Goal: Task Accomplishment & Management: Use online tool/utility

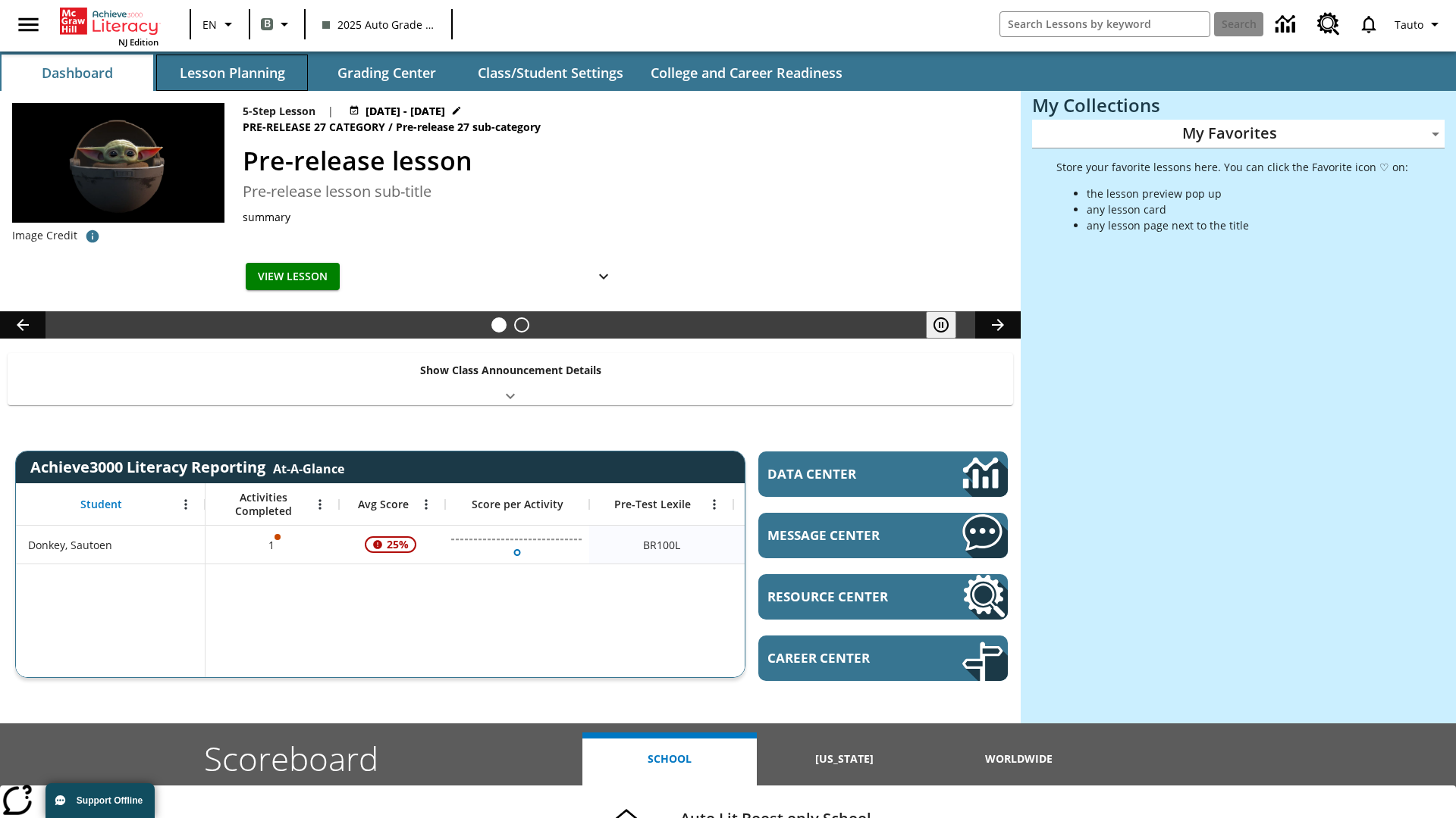
click at [232, 73] on button "Lesson Planning" at bounding box center [231, 73] width 152 height 36
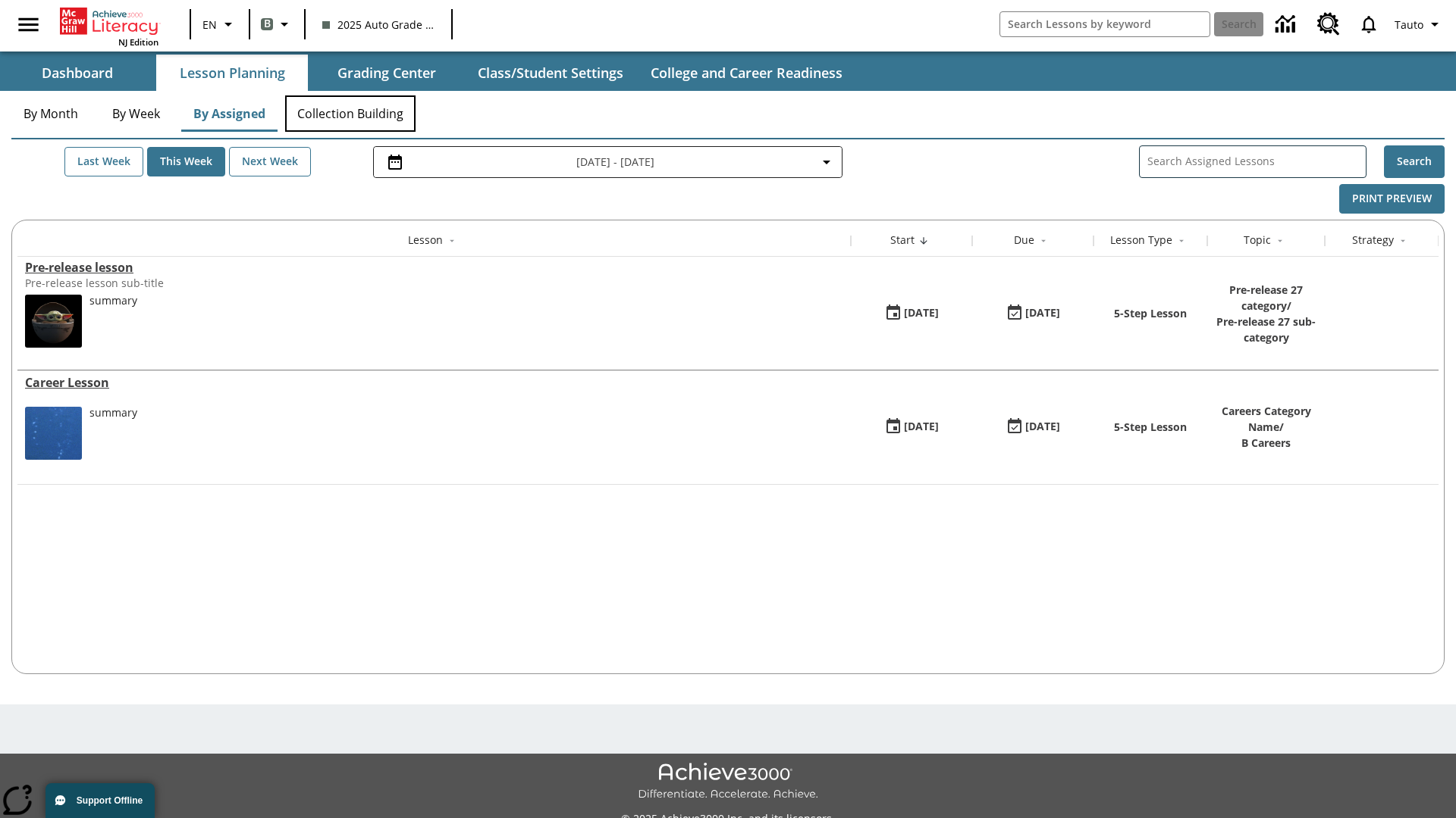
click at [350, 113] on button "Collection Building" at bounding box center [349, 113] width 130 height 36
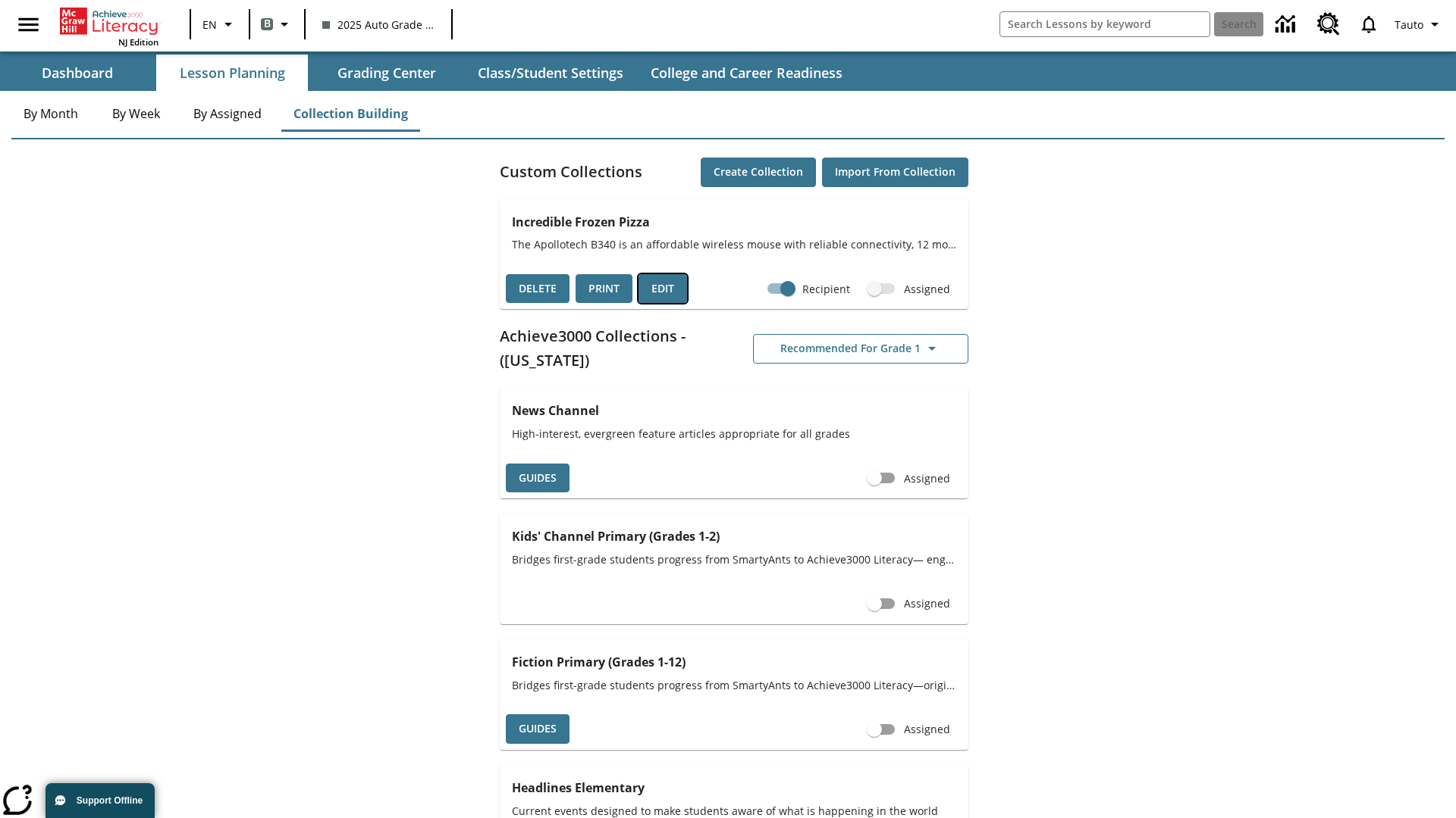
click at [662, 289] on button "Edit" at bounding box center [662, 289] width 49 height 29
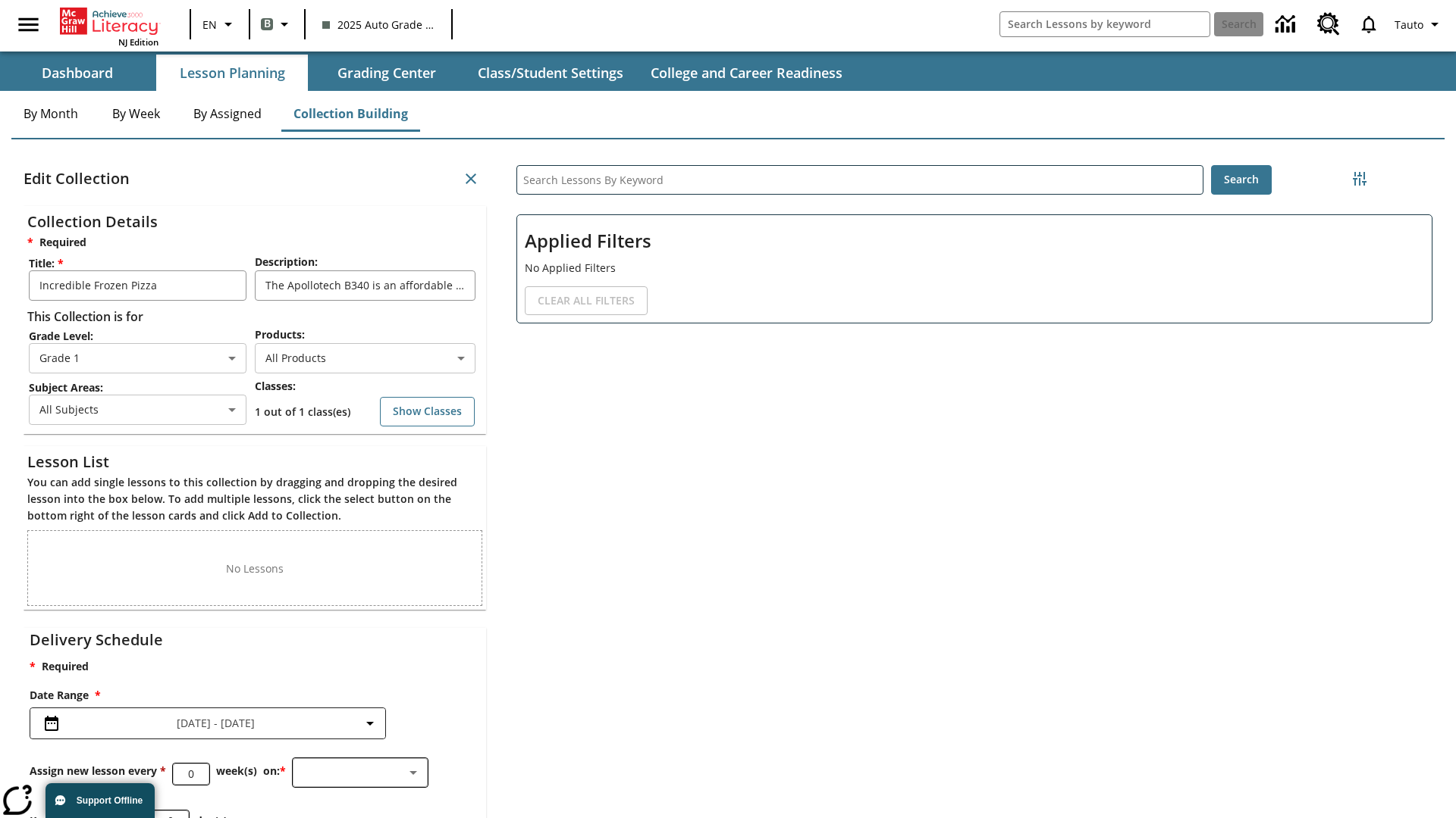
scroll to position [1, 1]
click at [364, 358] on body "Skip to main content NJ Edition EN B 2025 Auto Grade 1 B Search 0 Tauto Dashboa…" at bounding box center [728, 468] width 1456 height 936
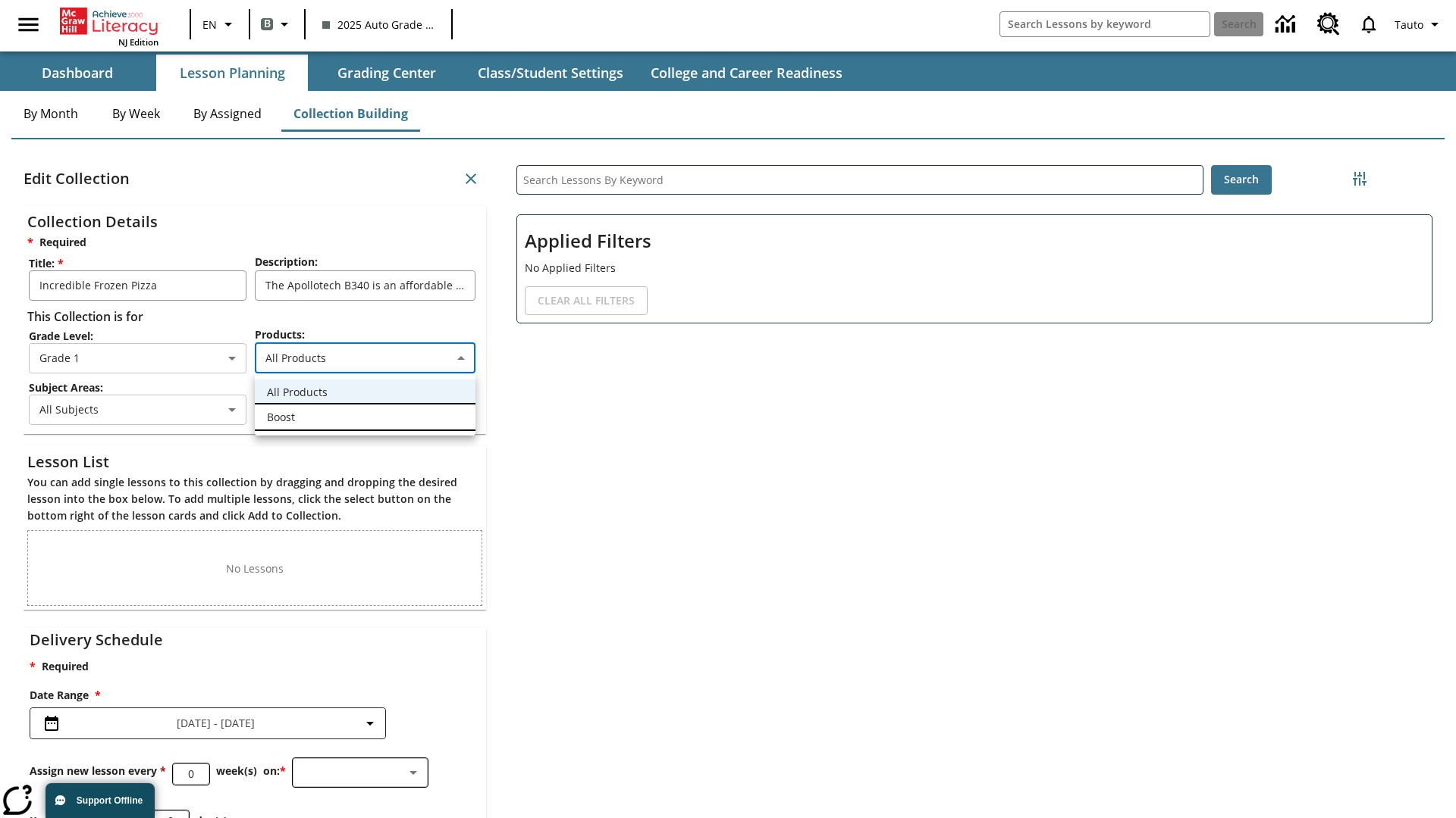
click at [364, 417] on li "Boost" at bounding box center [364, 417] width 221 height 25
type input "12"
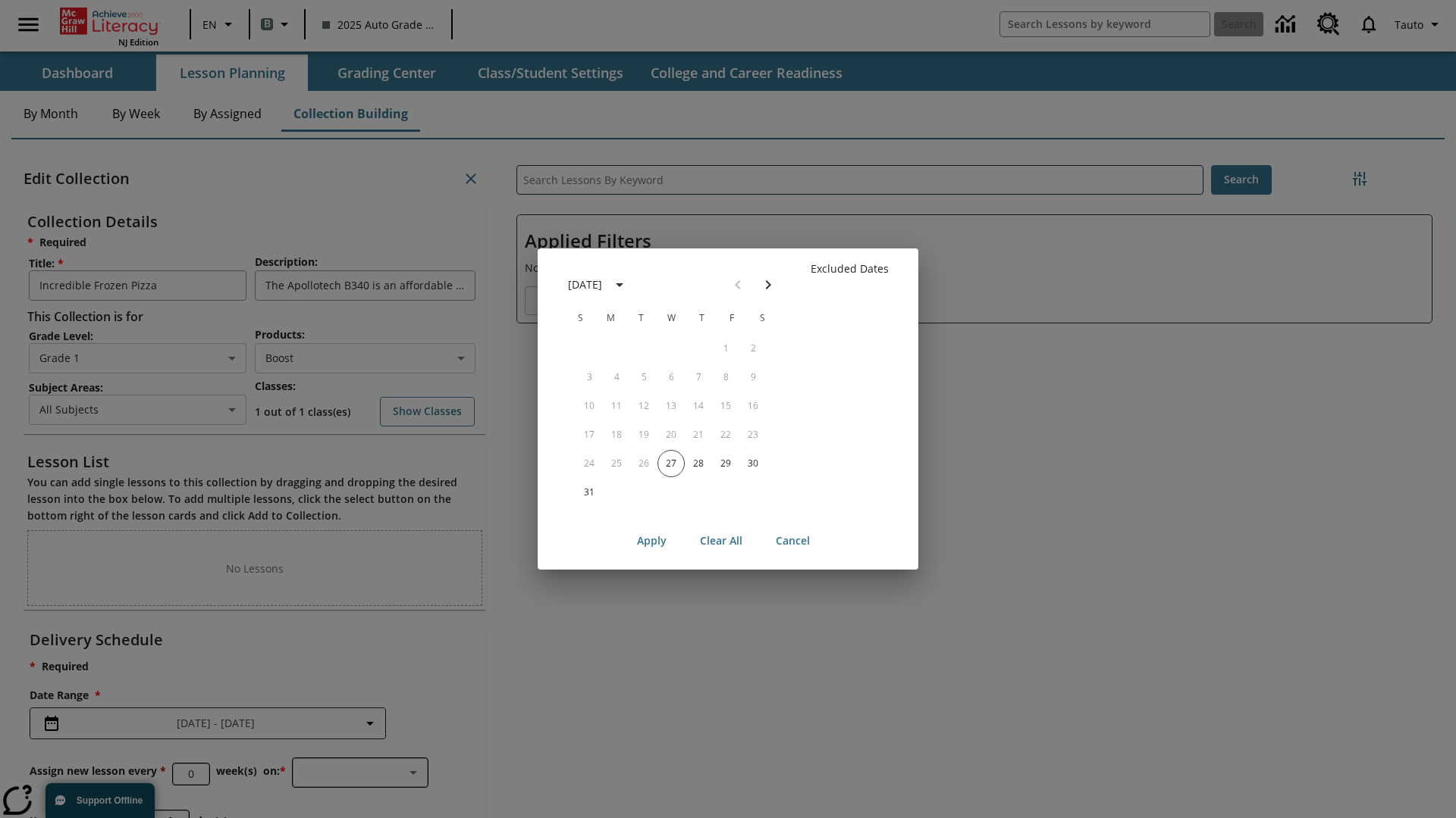
scroll to position [152, 0]
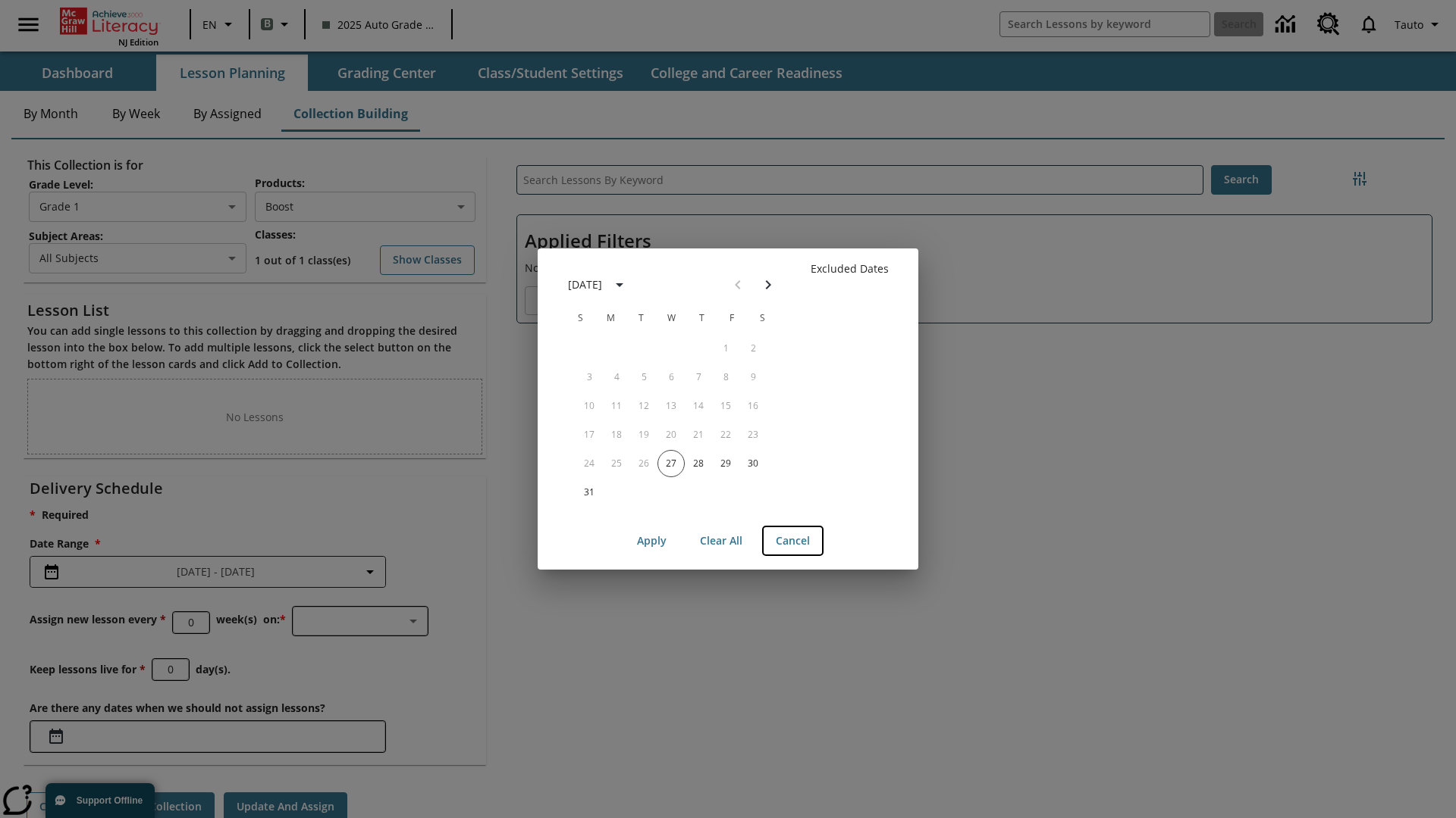
click at [792, 541] on button "Cancel" at bounding box center [793, 541] width 59 height 28
